Goal: Task Accomplishment & Management: Use online tool/utility

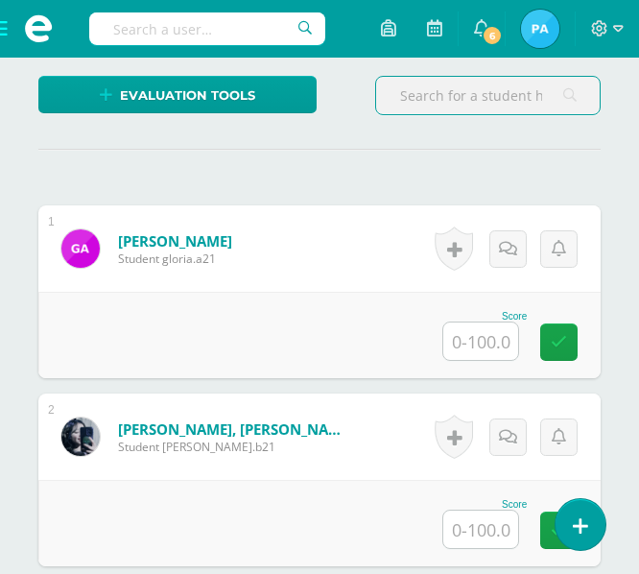
scroll to position [642, 0]
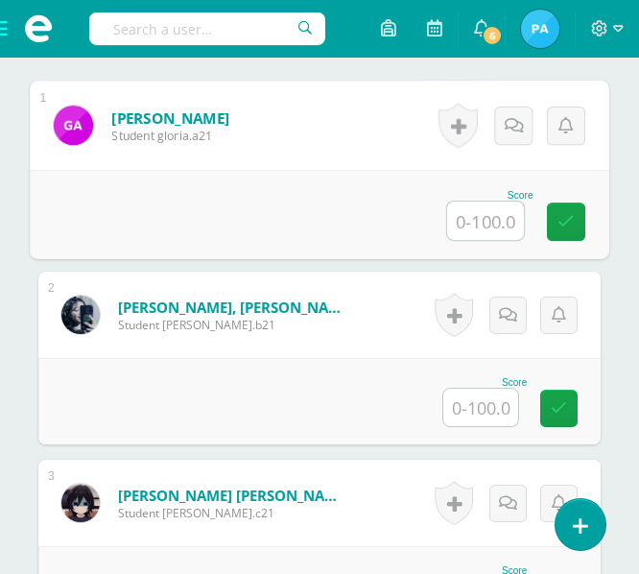
click at [469, 221] on input "text" at bounding box center [485, 221] width 77 height 38
click at [481, 230] on input "text" at bounding box center [485, 221] width 77 height 38
type input "74"
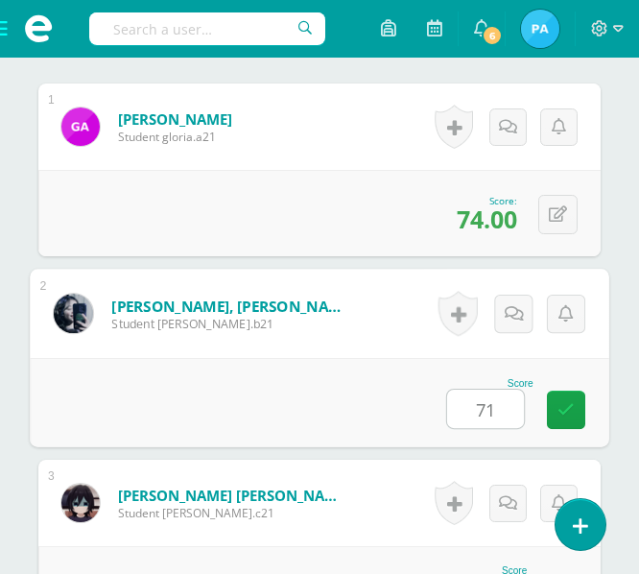
type input "71"
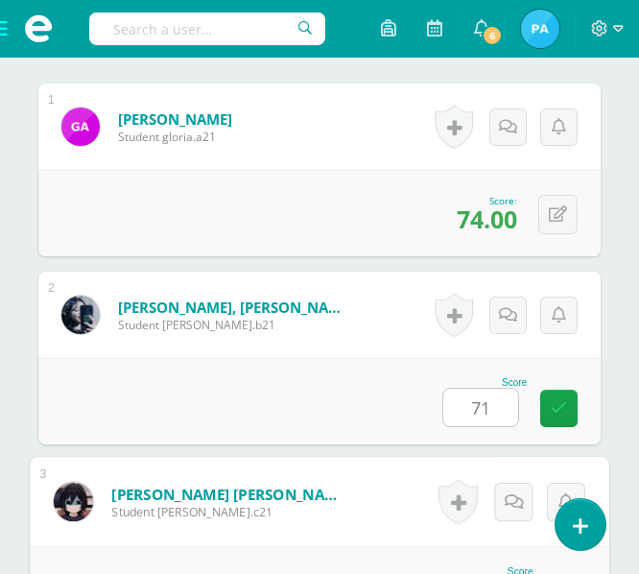
scroll to position [951, 0]
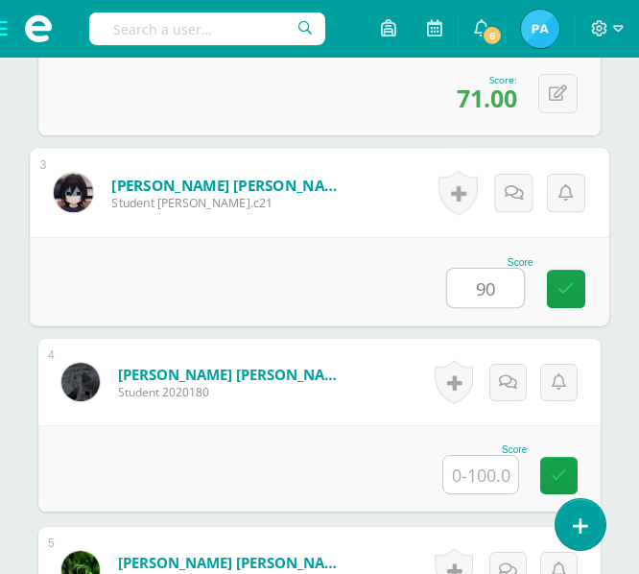
type input "90"
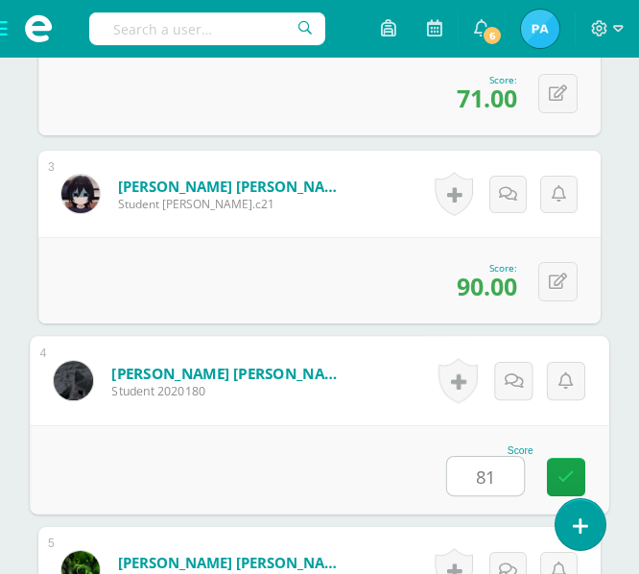
type input "81"
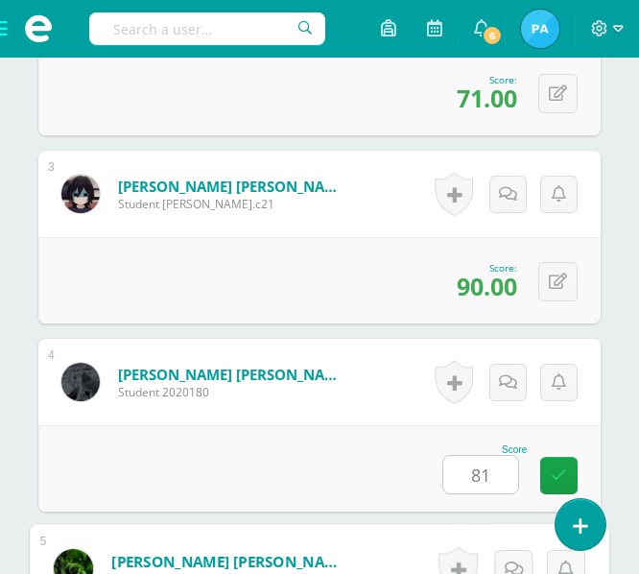
scroll to position [1328, 0]
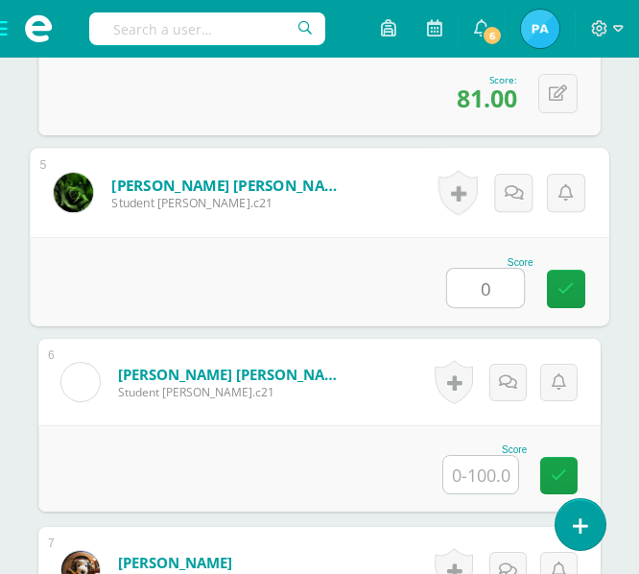
type input "0"
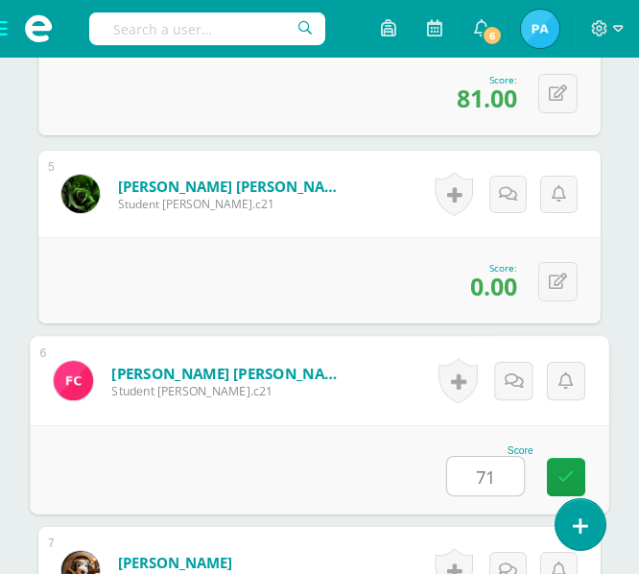
type input "71"
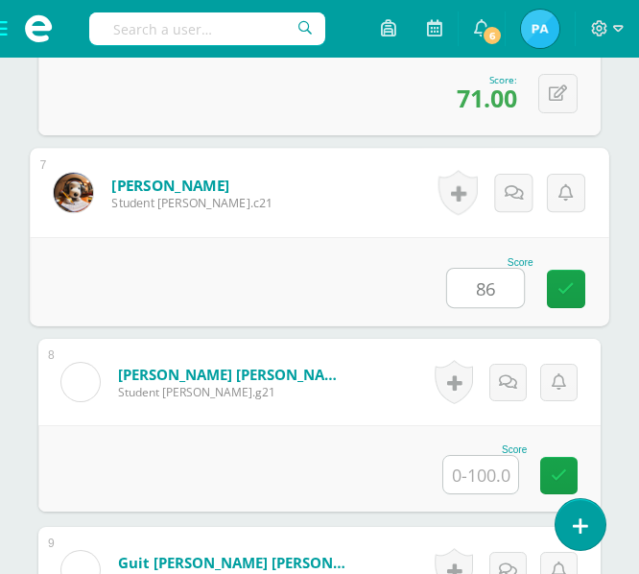
type input "86"
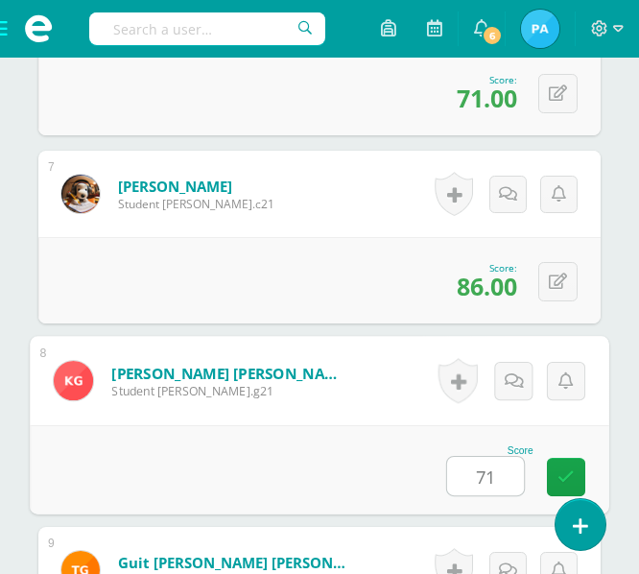
type input "71"
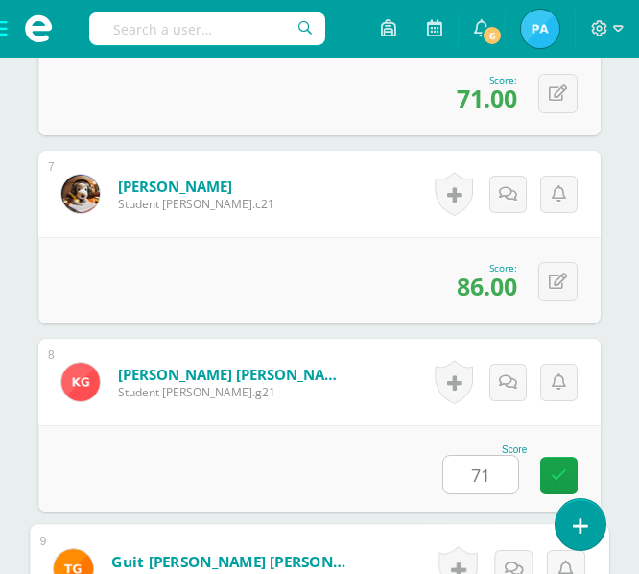
scroll to position [2080, 0]
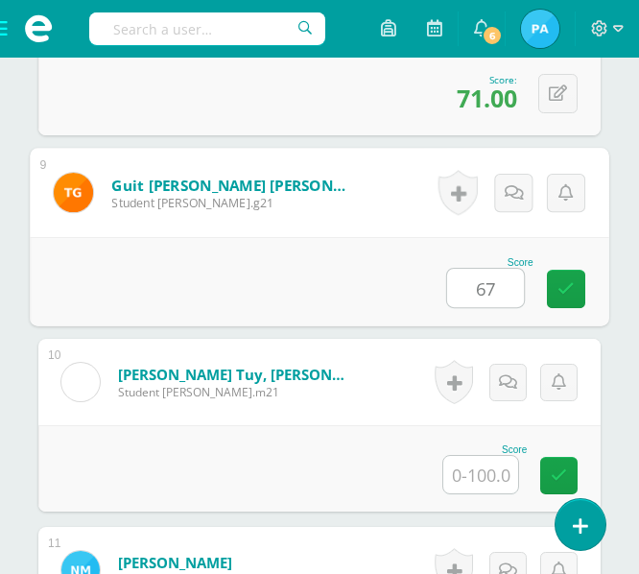
type input "67"
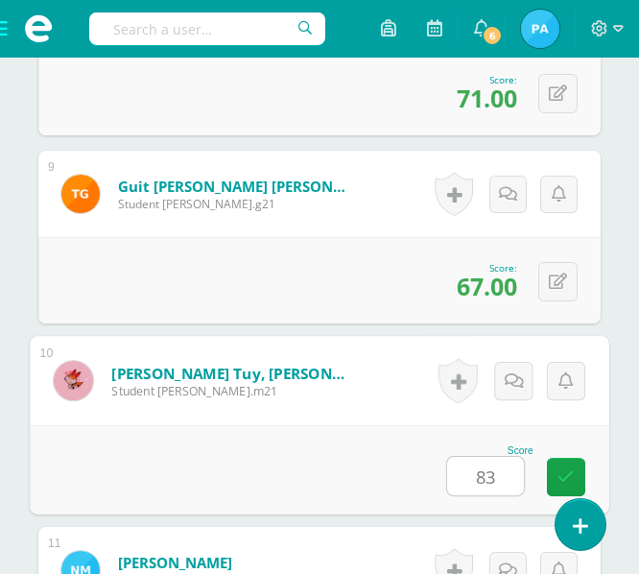
type input "83"
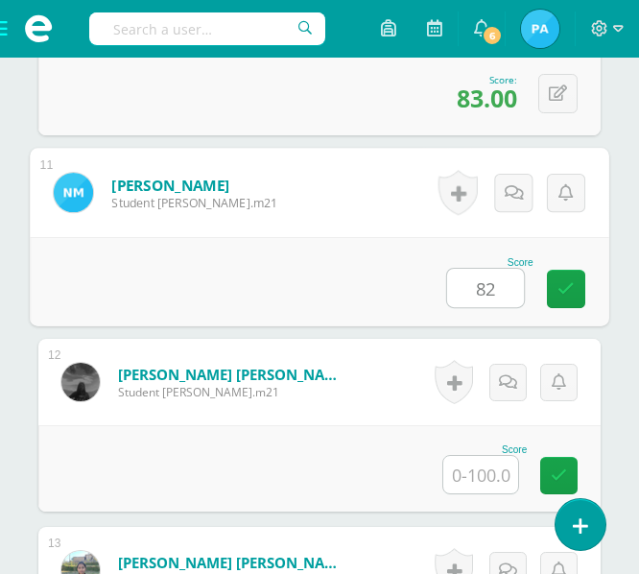
type input "82"
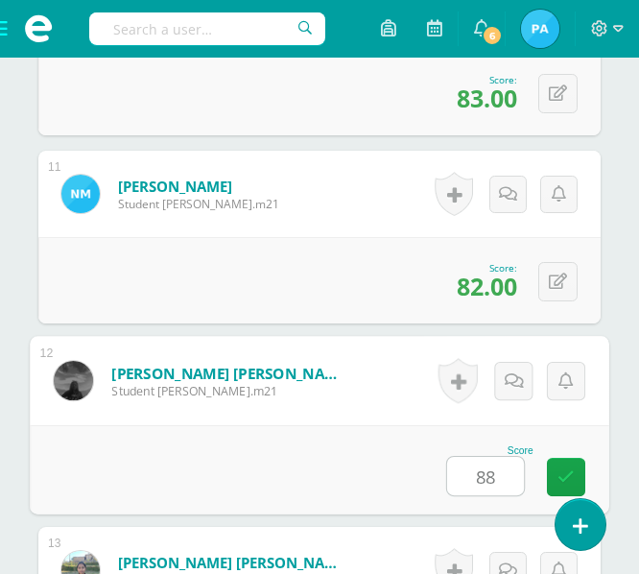
type input "88"
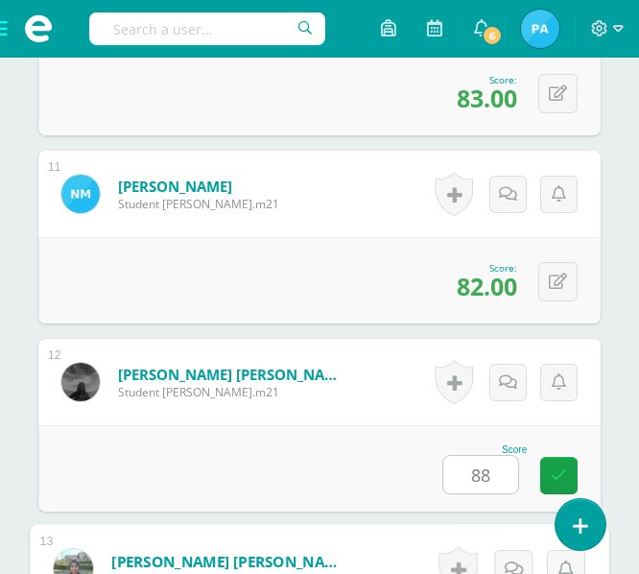
scroll to position [2833, 0]
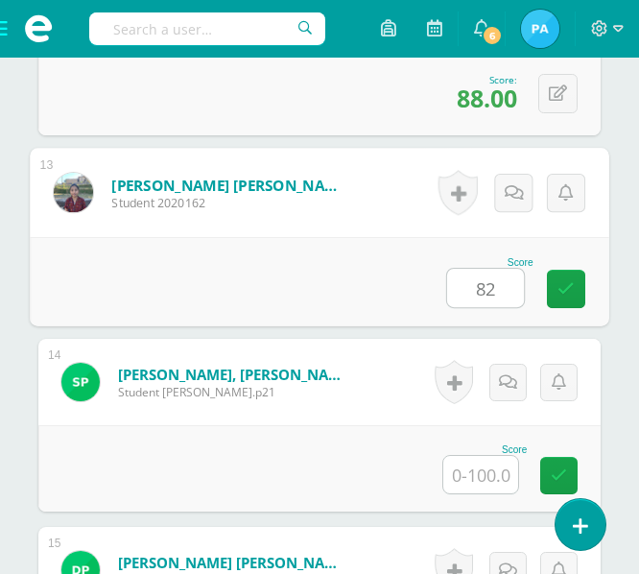
type input "82"
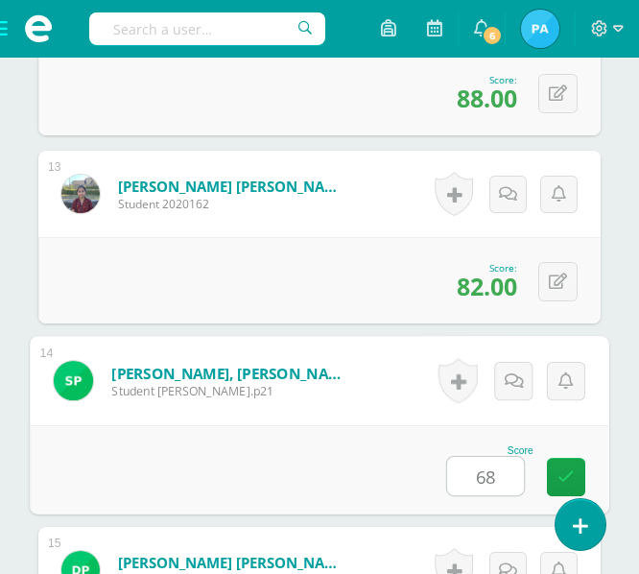
type input "68"
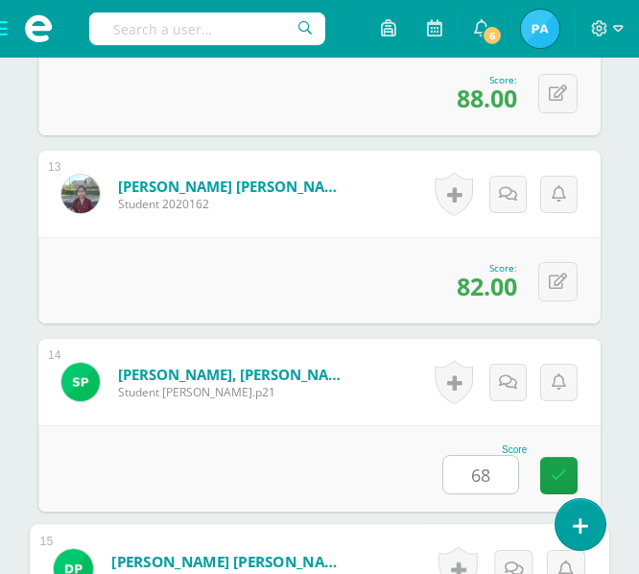
scroll to position [3209, 0]
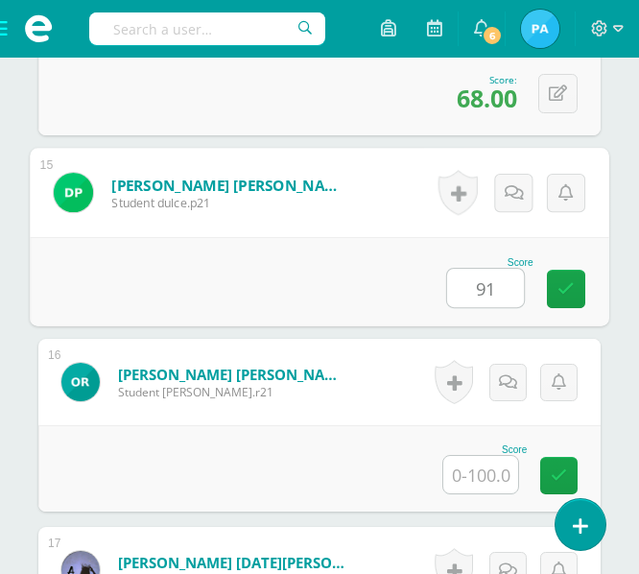
type input "91"
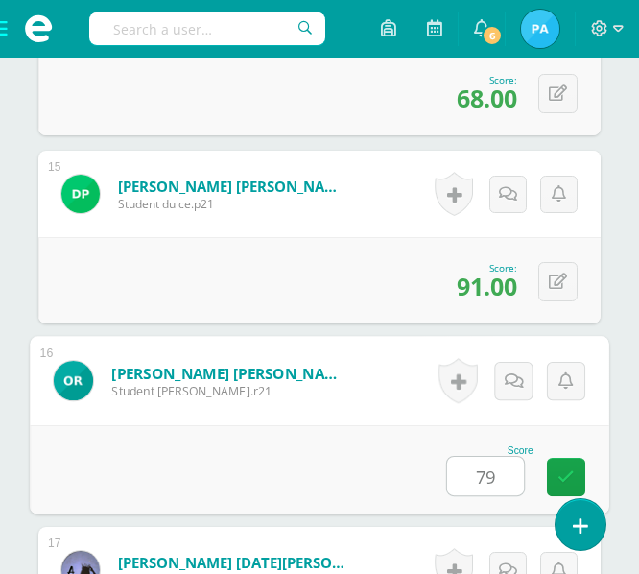
type input "79"
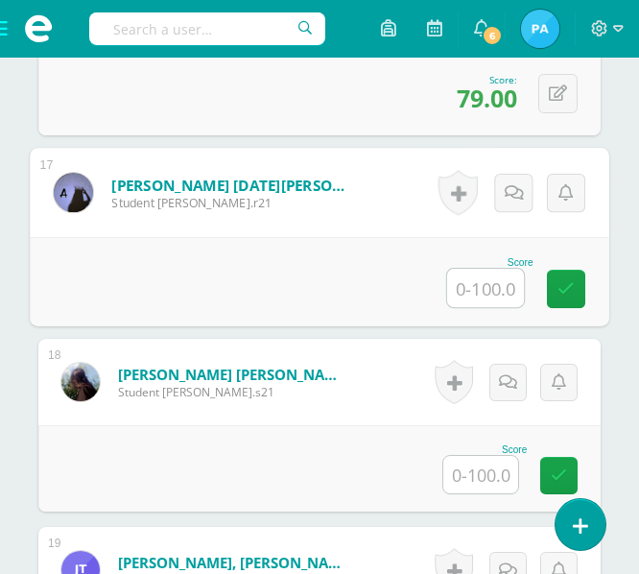
click at [501, 286] on input "text" at bounding box center [485, 288] width 77 height 38
type input "75"
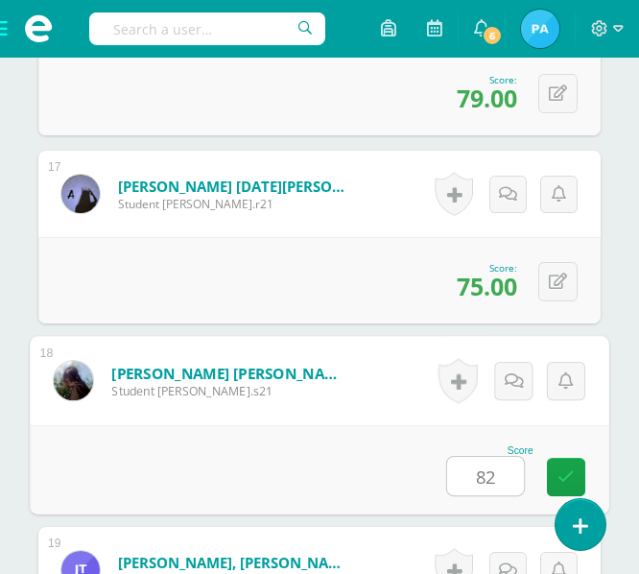
type input "82"
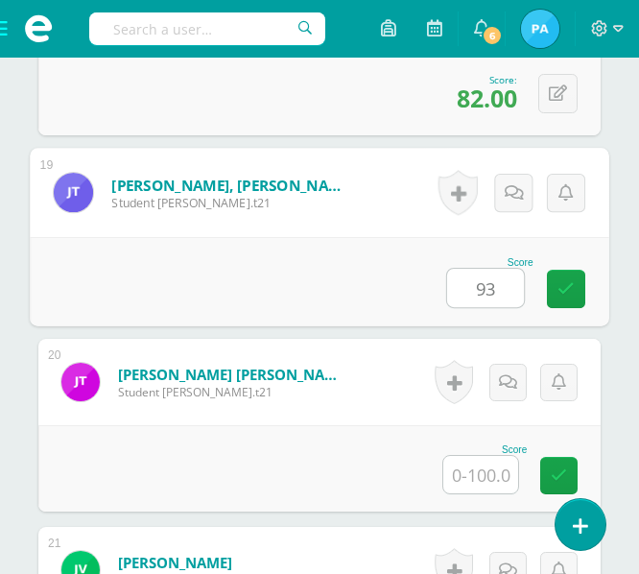
type input "93"
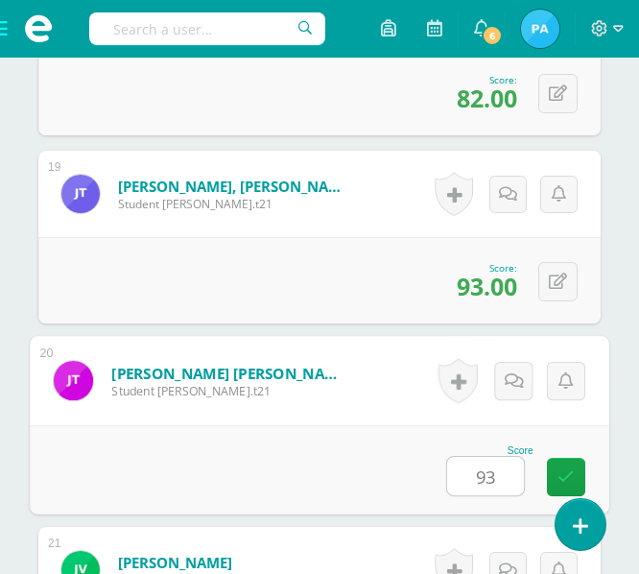
type input "93"
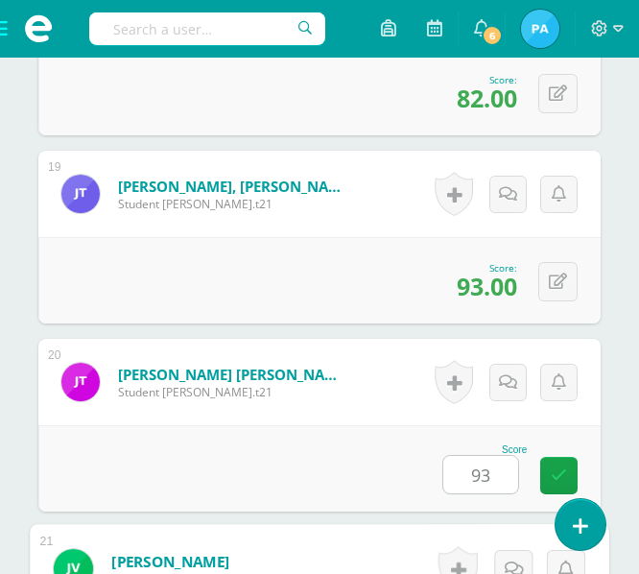
scroll to position [4307, 0]
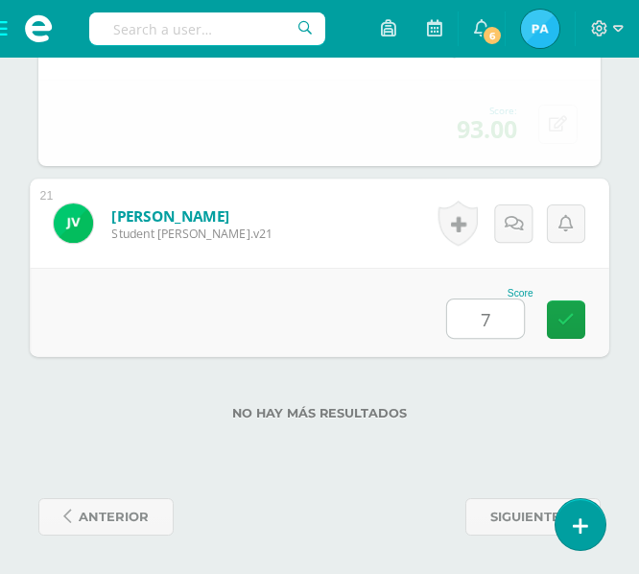
type input "75"
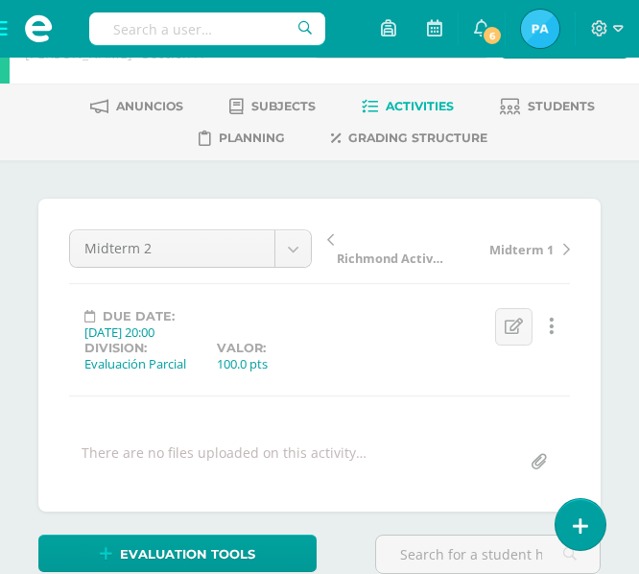
scroll to position [60, 0]
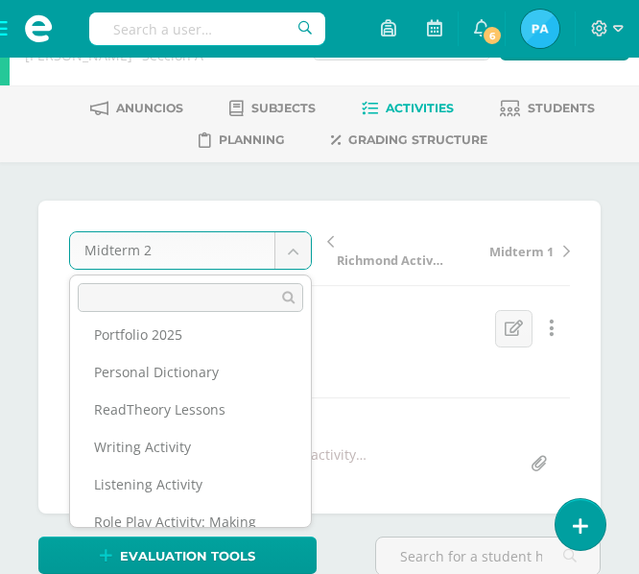
scroll to position [200, 0]
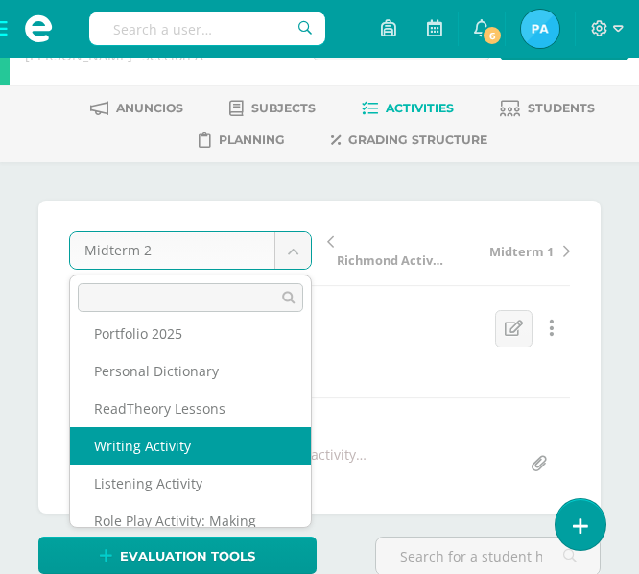
select select "/dashboard/teacher/grade-activity/36235/"
